Goal: Complete application form: Complete application form

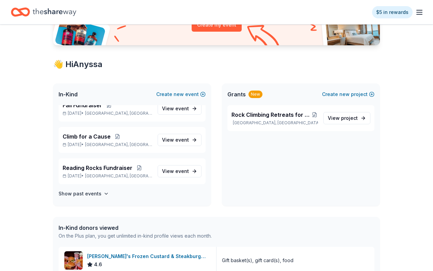
scroll to position [97, 0]
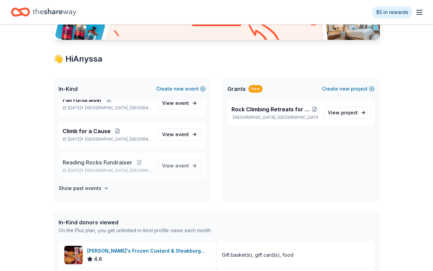
click at [101, 162] on span "Reading Rocks Fundraiser" at bounding box center [98, 162] width 70 height 8
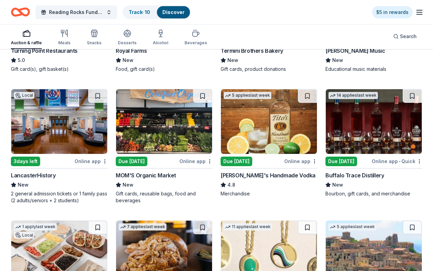
scroll to position [1075, 0]
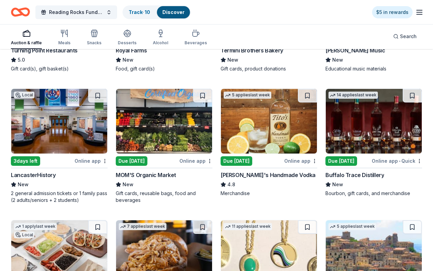
click at [189, 121] on img at bounding box center [164, 121] width 96 height 65
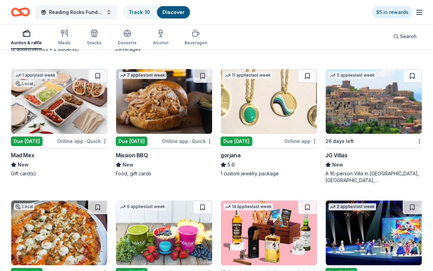
scroll to position [1228, 0]
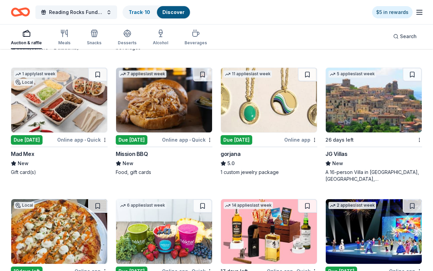
click at [237, 119] on img at bounding box center [269, 100] width 96 height 65
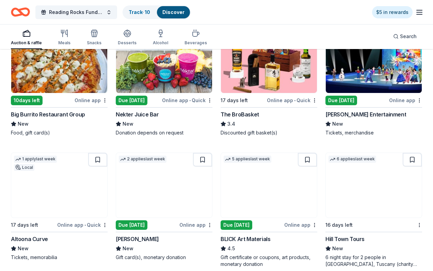
scroll to position [1392, 0]
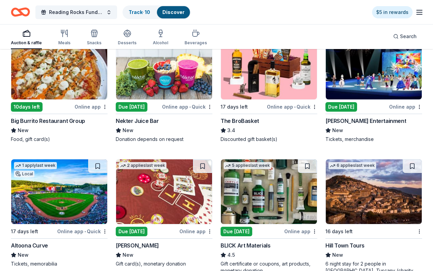
click at [173, 81] on img at bounding box center [164, 67] width 96 height 65
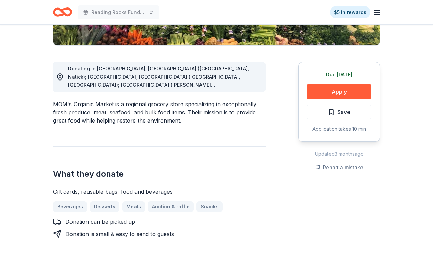
scroll to position [162, 0]
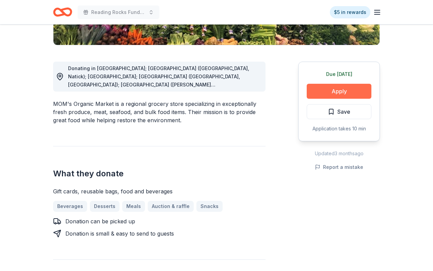
click at [336, 91] on button "Apply" at bounding box center [339, 91] width 65 height 15
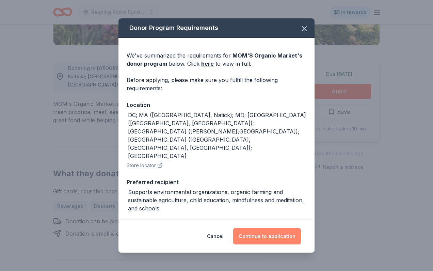
click at [273, 236] on button "Continue to application" at bounding box center [267, 236] width 68 height 16
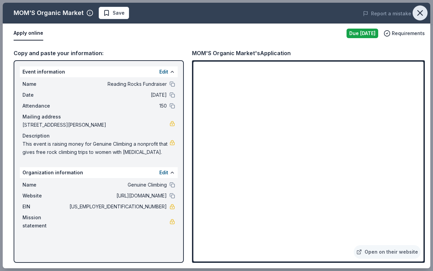
click at [422, 17] on icon "button" at bounding box center [421, 13] width 10 height 10
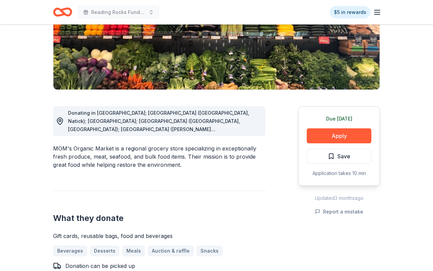
scroll to position [115, 0]
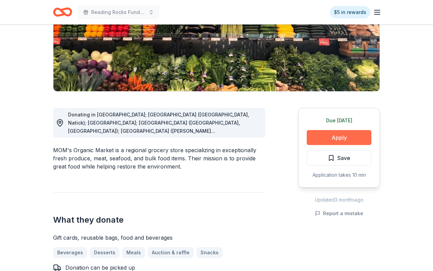
click at [343, 140] on button "Apply" at bounding box center [339, 137] width 65 height 15
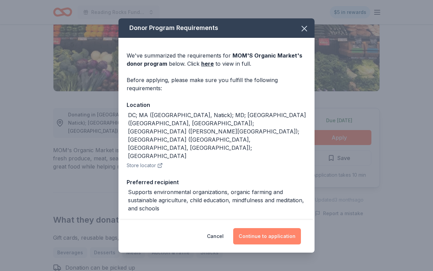
click at [266, 238] on button "Continue to application" at bounding box center [267, 236] width 68 height 16
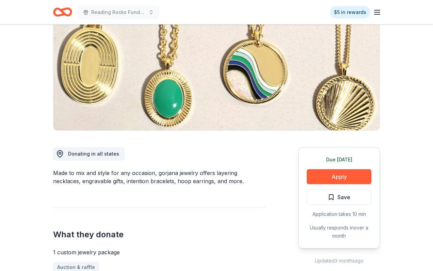
scroll to position [82, 0]
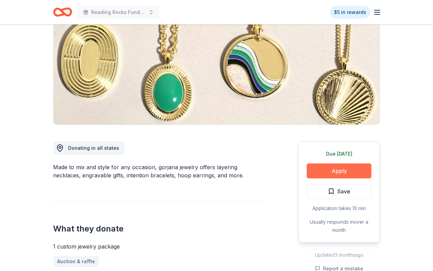
click at [340, 169] on button "Apply" at bounding box center [339, 171] width 65 height 15
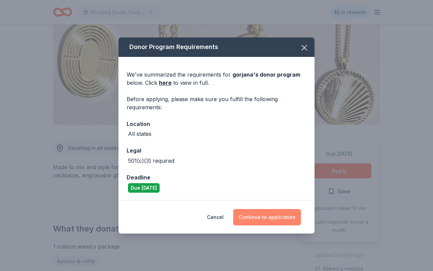
click at [272, 218] on button "Continue to application" at bounding box center [267, 217] width 68 height 16
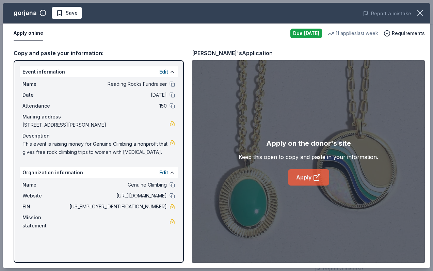
click at [306, 181] on link "Apply" at bounding box center [308, 177] width 41 height 16
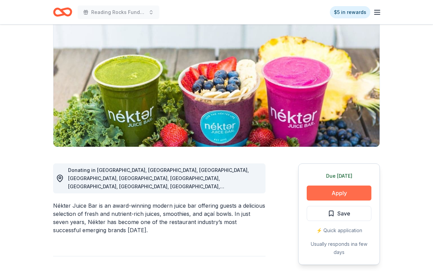
scroll to position [82, 0]
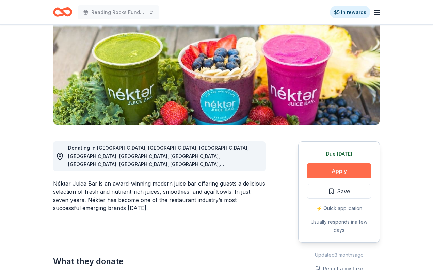
click at [335, 168] on button "Apply" at bounding box center [339, 171] width 65 height 15
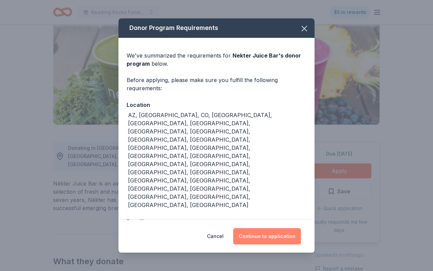
click at [267, 228] on button "Continue to application" at bounding box center [267, 236] width 68 height 16
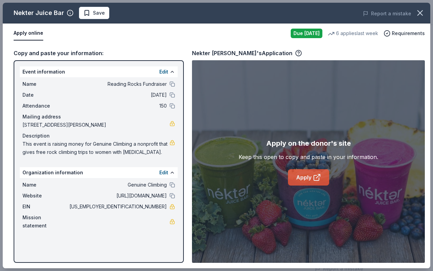
click at [307, 181] on link "Apply" at bounding box center [308, 177] width 41 height 16
